Goal: Task Accomplishment & Management: Complete application form

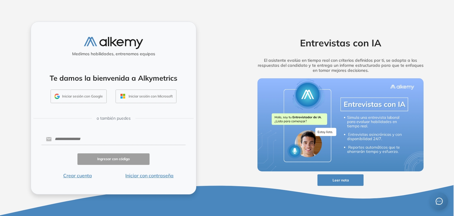
click at [104, 96] on button "Iniciar sesión con Google" at bounding box center [79, 97] width 56 height 14
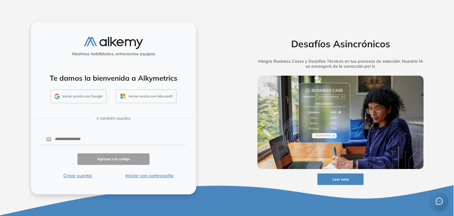
click at [90, 97] on button "Iniciar sesión con Google" at bounding box center [79, 97] width 56 height 14
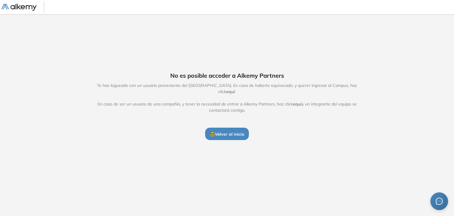
click at [210, 132] on span "🤓 Volver al inicio" at bounding box center [227, 134] width 34 height 5
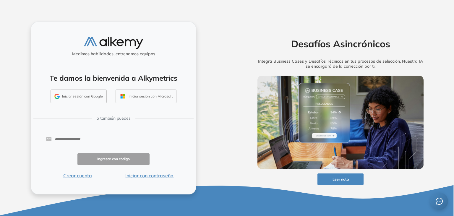
click at [88, 101] on button "Iniciar sesión con Google" at bounding box center [79, 97] width 56 height 14
click at [91, 97] on button "Iniciar sesión con Google" at bounding box center [79, 97] width 56 height 14
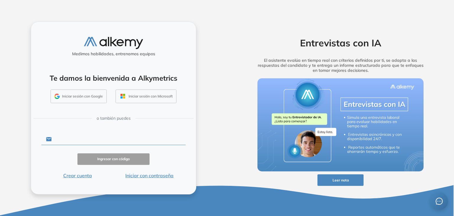
click at [85, 137] on input "text" at bounding box center [119, 139] width 134 height 11
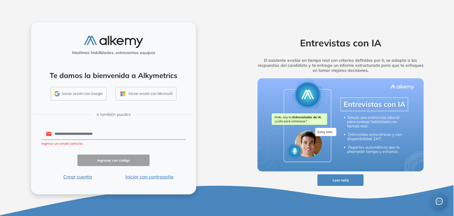
click at [135, 135] on input "**********" at bounding box center [119, 133] width 134 height 11
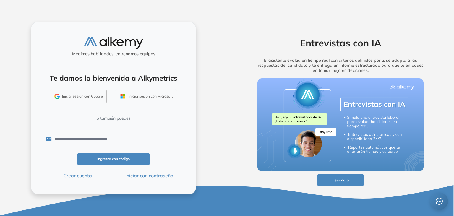
type input "**********"
click at [99, 162] on button "Ingresar con código" at bounding box center [114, 160] width 72 height 12
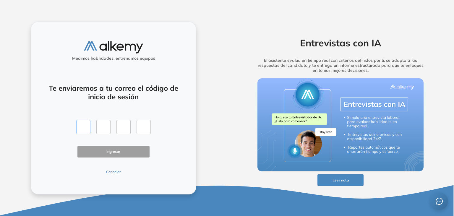
click at [88, 127] on input "text" at bounding box center [83, 127] width 14 height 14
type input "*"
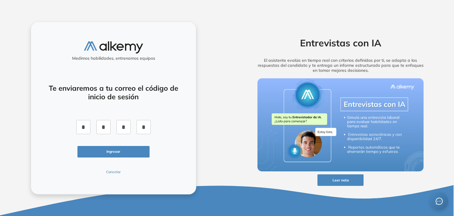
click at [99, 151] on button "Ingresar" at bounding box center [114, 152] width 72 height 12
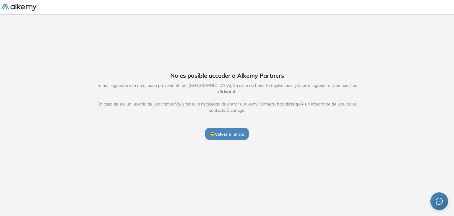
click at [231, 132] on span "🤓 Volver al inicio" at bounding box center [227, 134] width 34 height 5
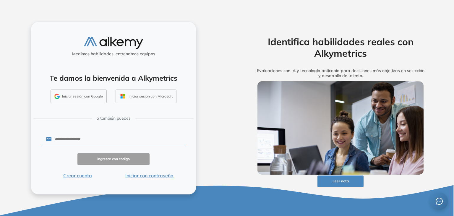
click at [110, 140] on input "text" at bounding box center [119, 139] width 134 height 11
click at [204, 137] on div "Medimos habilidades, entrenamos equipos Te damos la bienvenida a Alkymetrics In…" at bounding box center [113, 108] width 227 height 216
